Goal: Navigation & Orientation: Find specific page/section

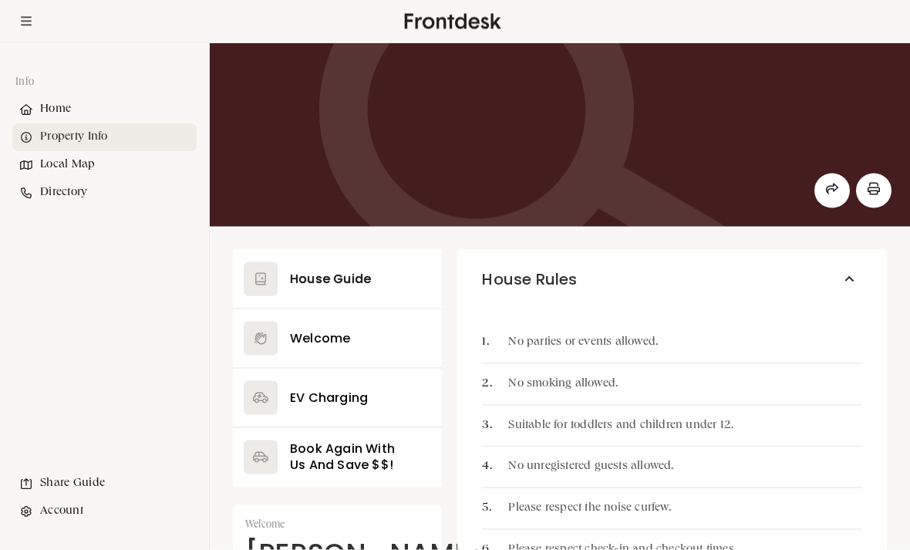
scroll to position [48, 0]
click at [310, 274] on button at bounding box center [337, 279] width 209 height 59
click at [307, 285] on button at bounding box center [337, 279] width 209 height 59
click at [324, 352] on button at bounding box center [337, 338] width 209 height 59
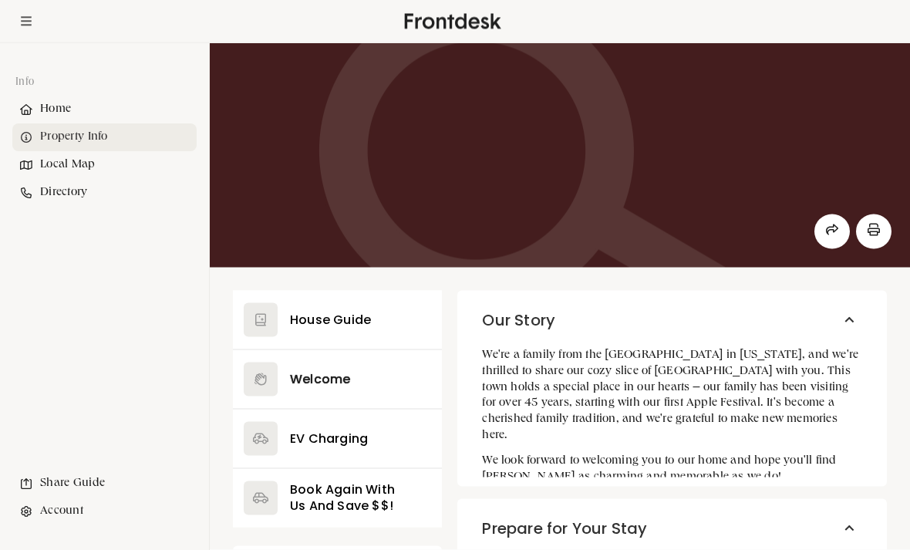
scroll to position [8, 0]
click at [328, 327] on button at bounding box center [337, 319] width 209 height 59
click at [322, 311] on button at bounding box center [337, 319] width 209 height 59
click at [245, 305] on button at bounding box center [337, 319] width 209 height 59
click at [255, 321] on button at bounding box center [337, 319] width 209 height 59
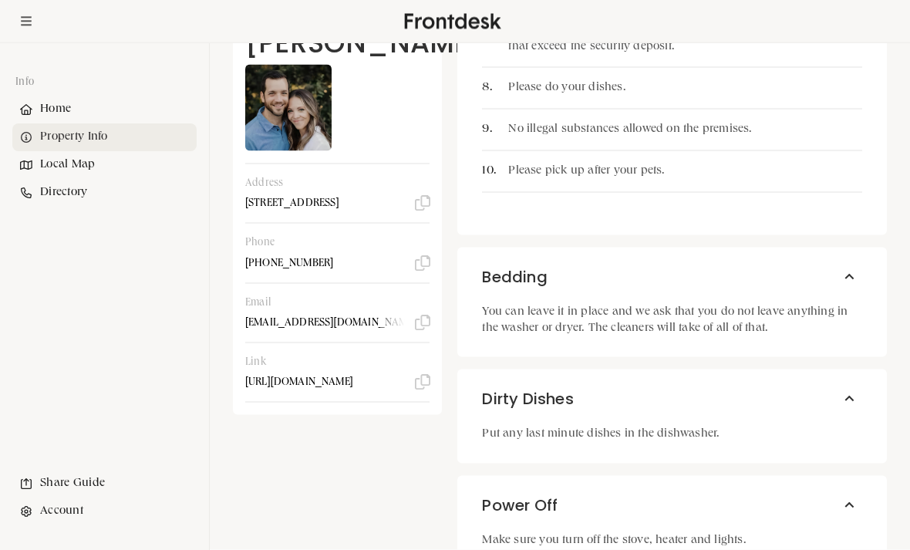
scroll to position [609, 0]
click at [61, 168] on div "Local Map" at bounding box center [104, 165] width 184 height 28
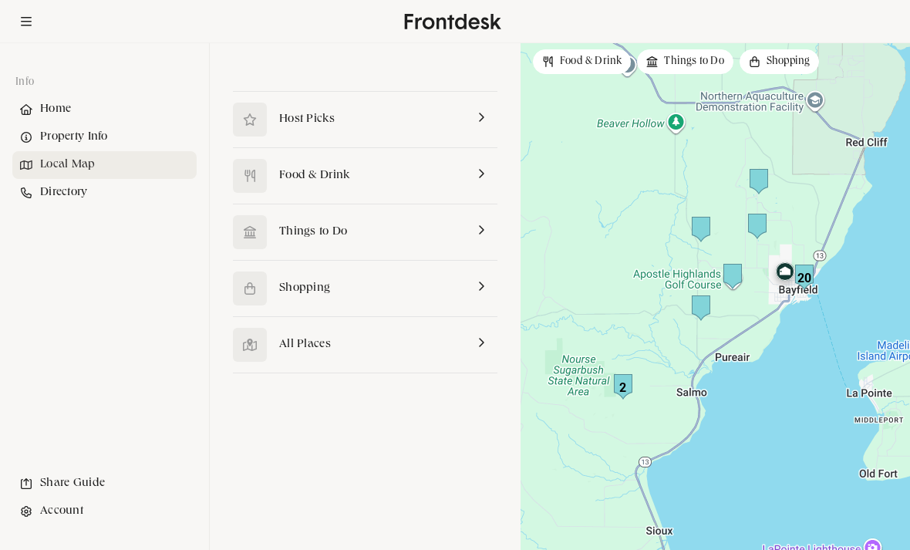
click at [291, 123] on link at bounding box center [365, 119] width 264 height 55
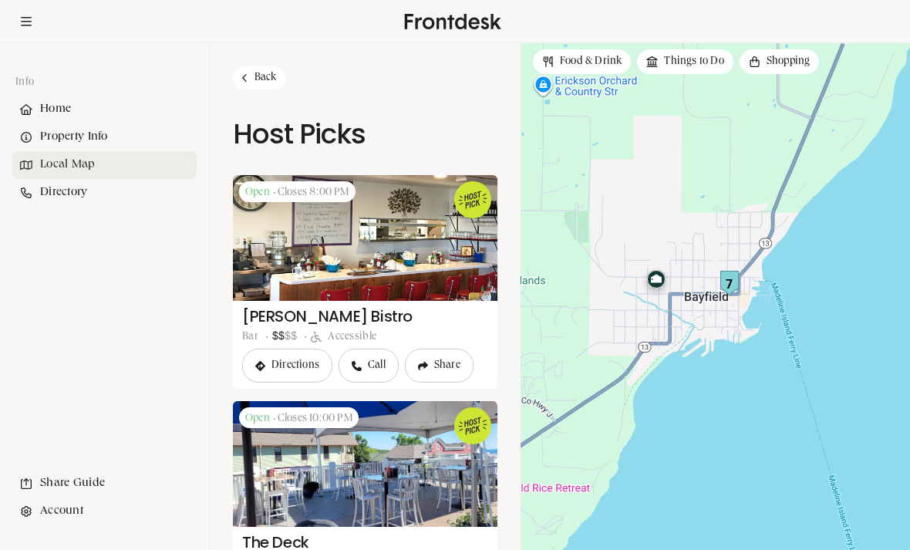
click at [53, 99] on div "Home" at bounding box center [104, 110] width 184 height 28
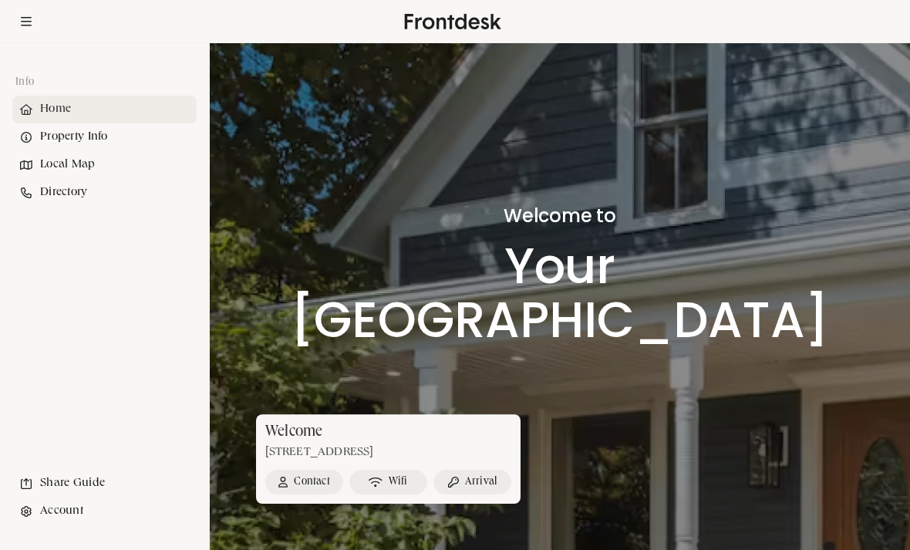
scroll to position [49, 0]
click at [69, 123] on div "Property Info" at bounding box center [104, 137] width 184 height 28
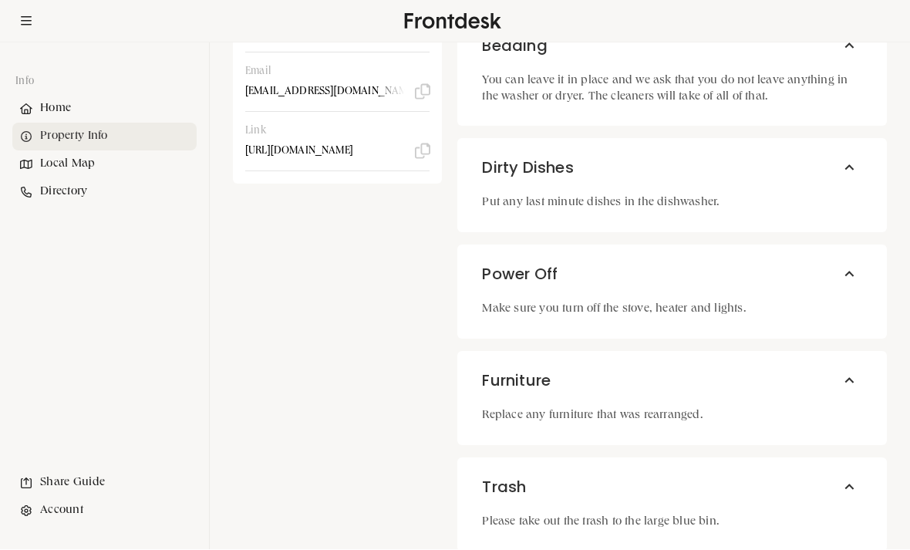
scroll to position [839, 0]
click at [69, 169] on div "Local Map" at bounding box center [104, 165] width 184 height 28
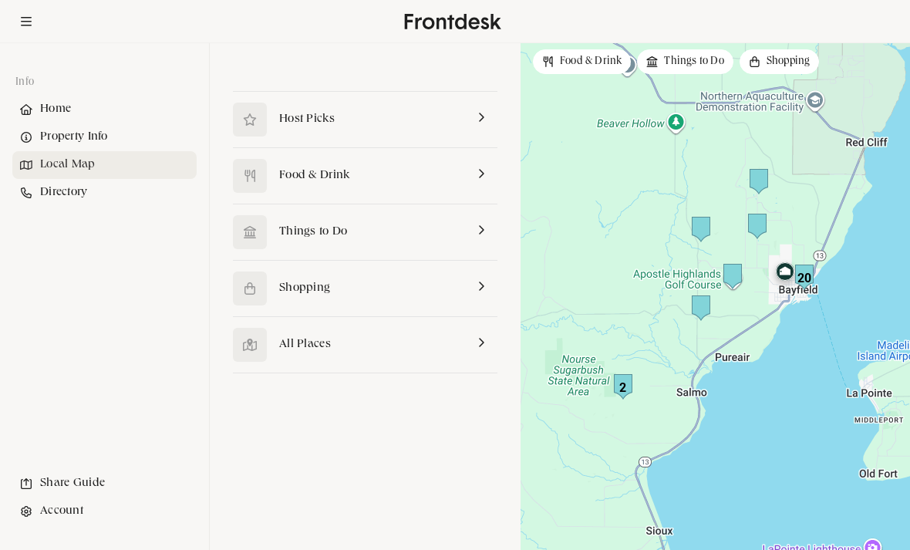
click at [441, 310] on link at bounding box center [365, 288] width 264 height 55
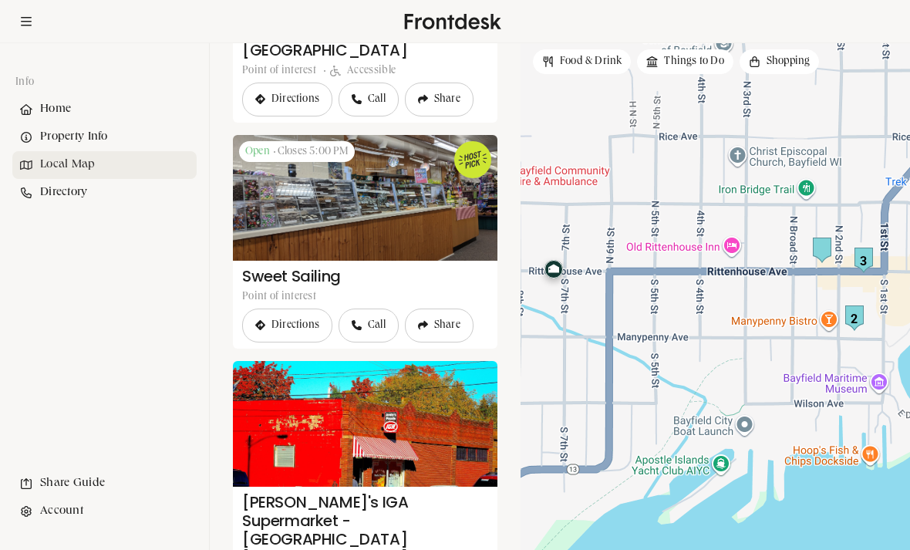
scroll to position [943, 0]
click at [65, 173] on div "Local Map" at bounding box center [104, 165] width 184 height 28
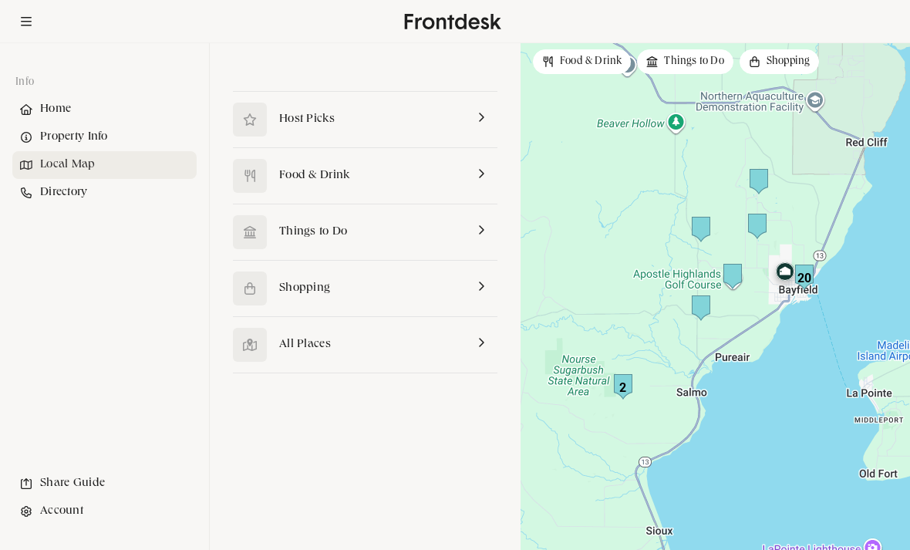
click at [366, 235] on link at bounding box center [365, 231] width 264 height 55
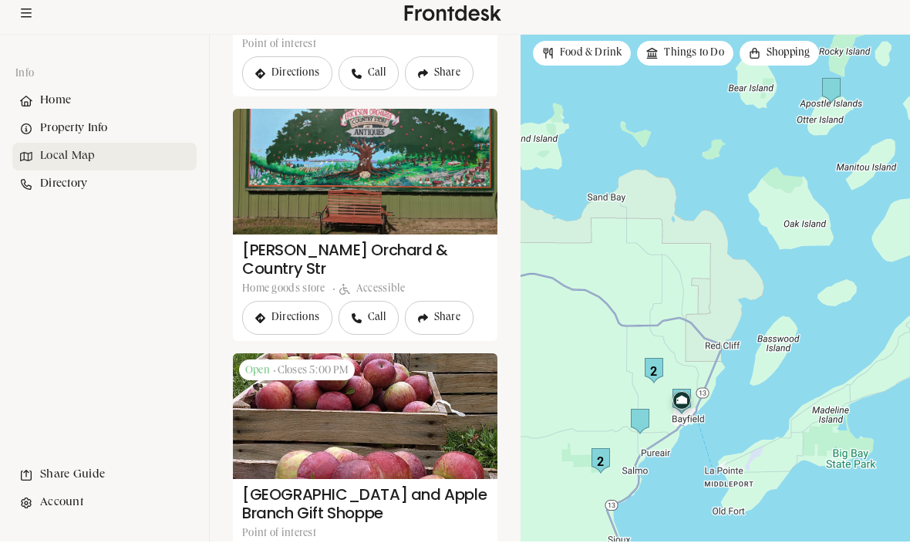
scroll to position [2544, 0]
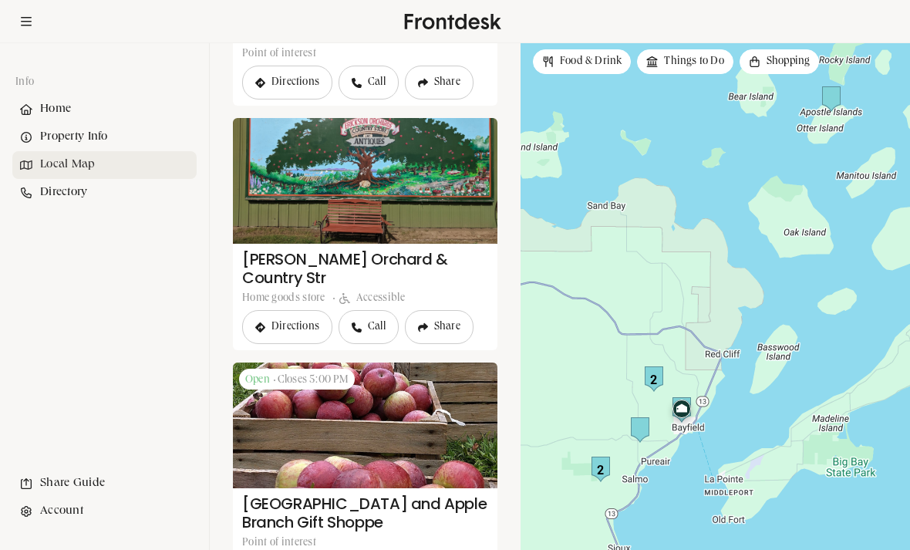
click at [49, 497] on div "Share Guide" at bounding box center [104, 483] width 184 height 28
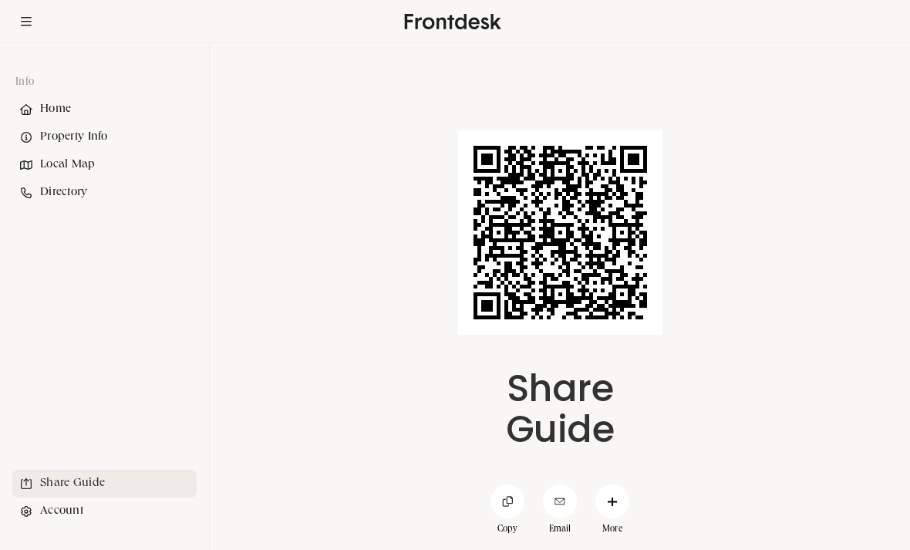
click at [567, 518] on span at bounding box center [560, 501] width 34 height 34
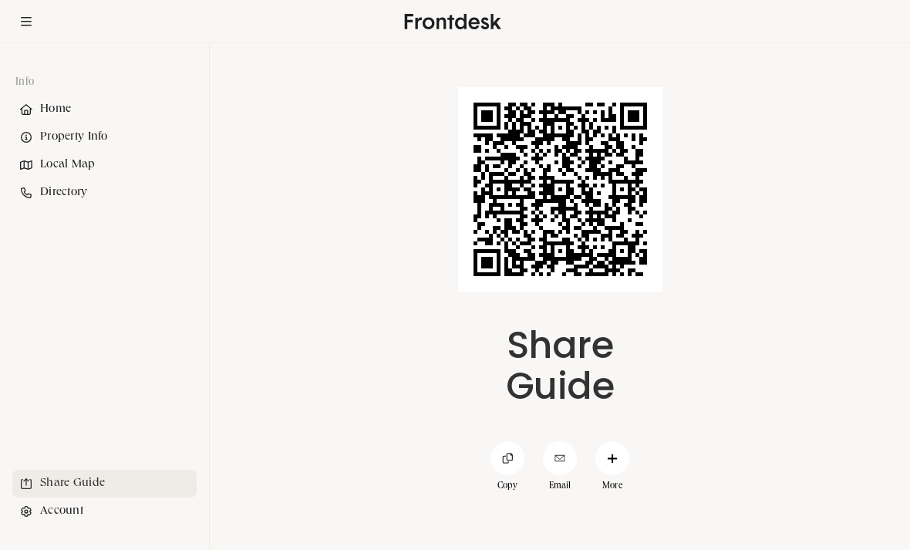
scroll to position [49, 0]
